Goal: Find specific page/section: Find specific page/section

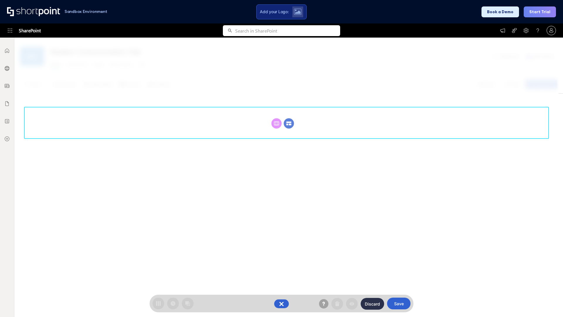
click at [289, 123] on circle at bounding box center [289, 123] width 10 height 10
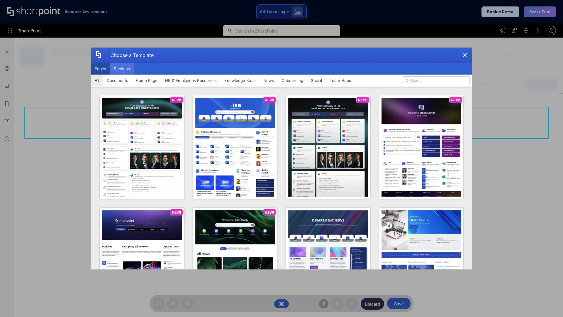
click at [122, 69] on button "Sections" at bounding box center [122, 69] width 24 height 12
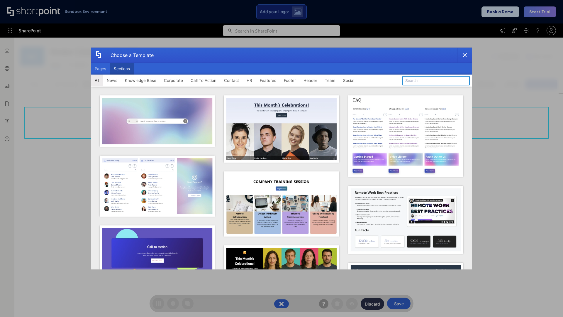
type input "Footer 8"
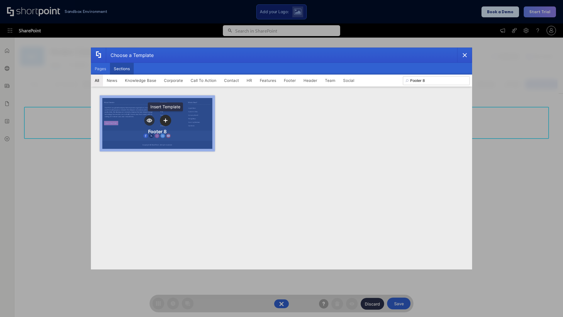
click at [165, 120] on icon "template selector" at bounding box center [165, 120] width 4 height 4
